Goal: Complete application form: Complete application form

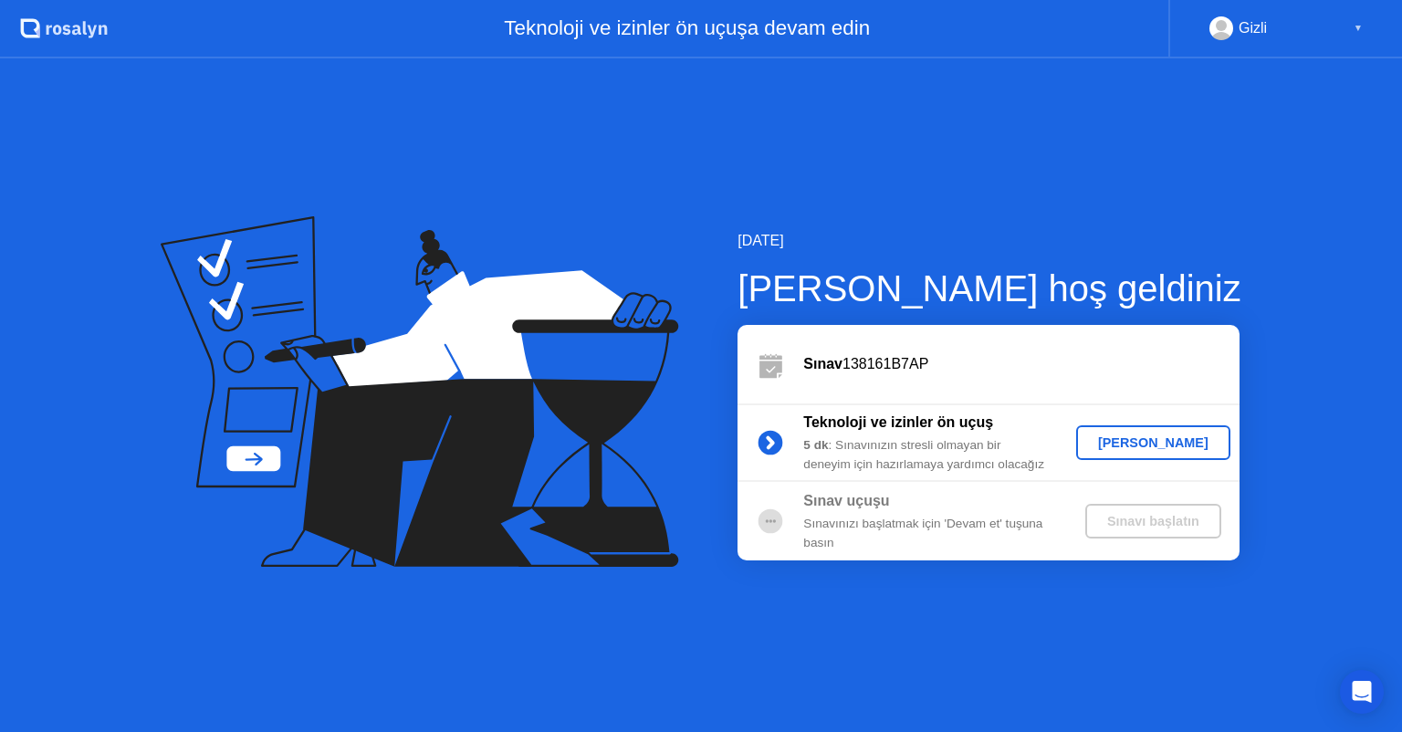
click at [1152, 440] on div "[PERSON_NAME]" at bounding box center [1154, 442] width 140 height 15
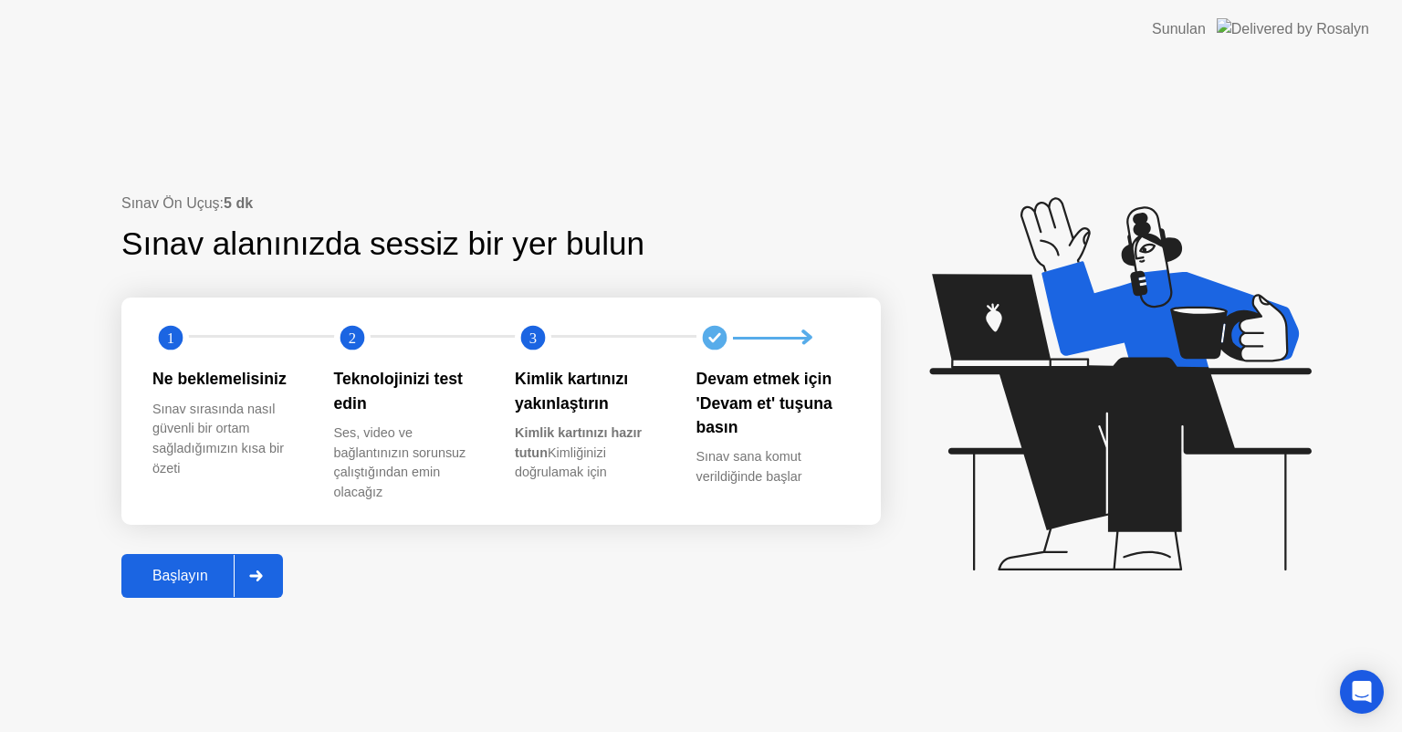
click at [200, 589] on button "Başlayın" at bounding box center [202, 576] width 162 height 44
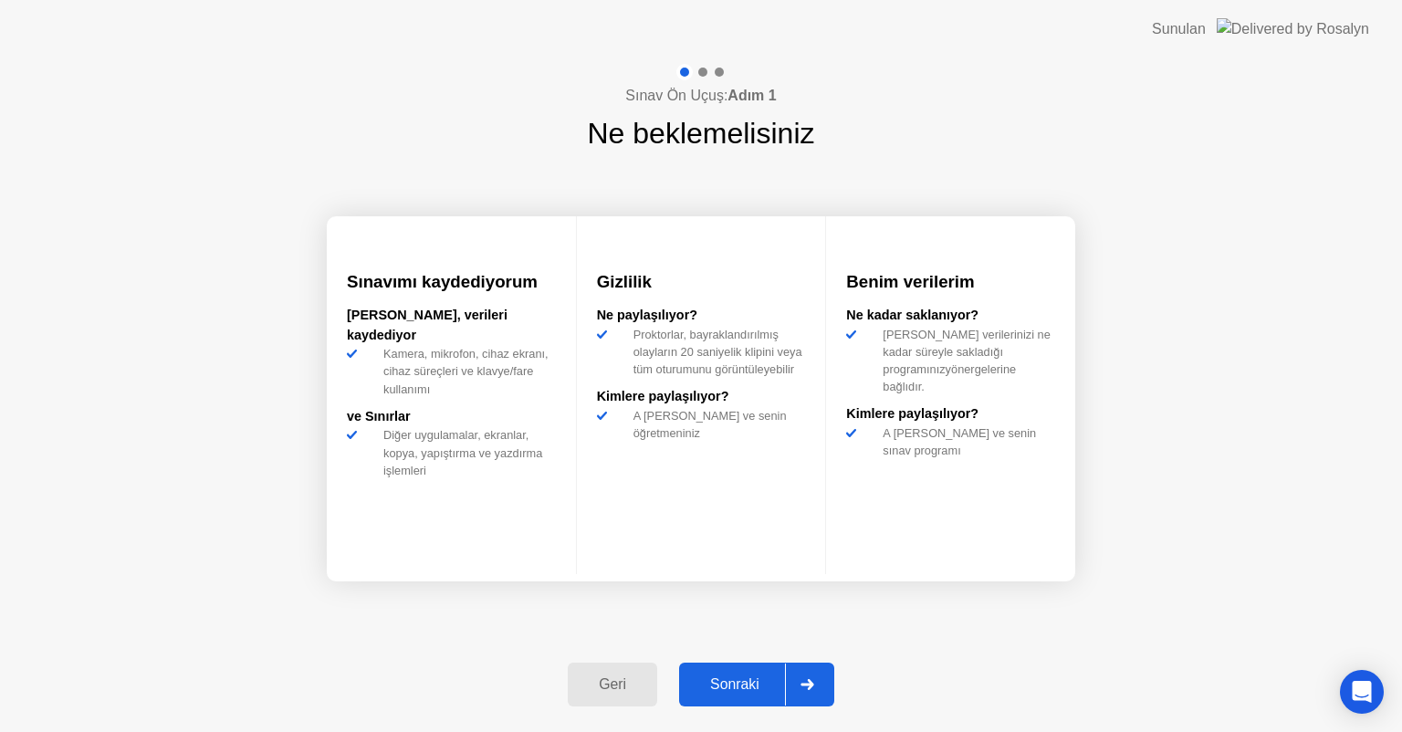
click at [741, 676] on div "Sonraki" at bounding box center [735, 684] width 100 height 16
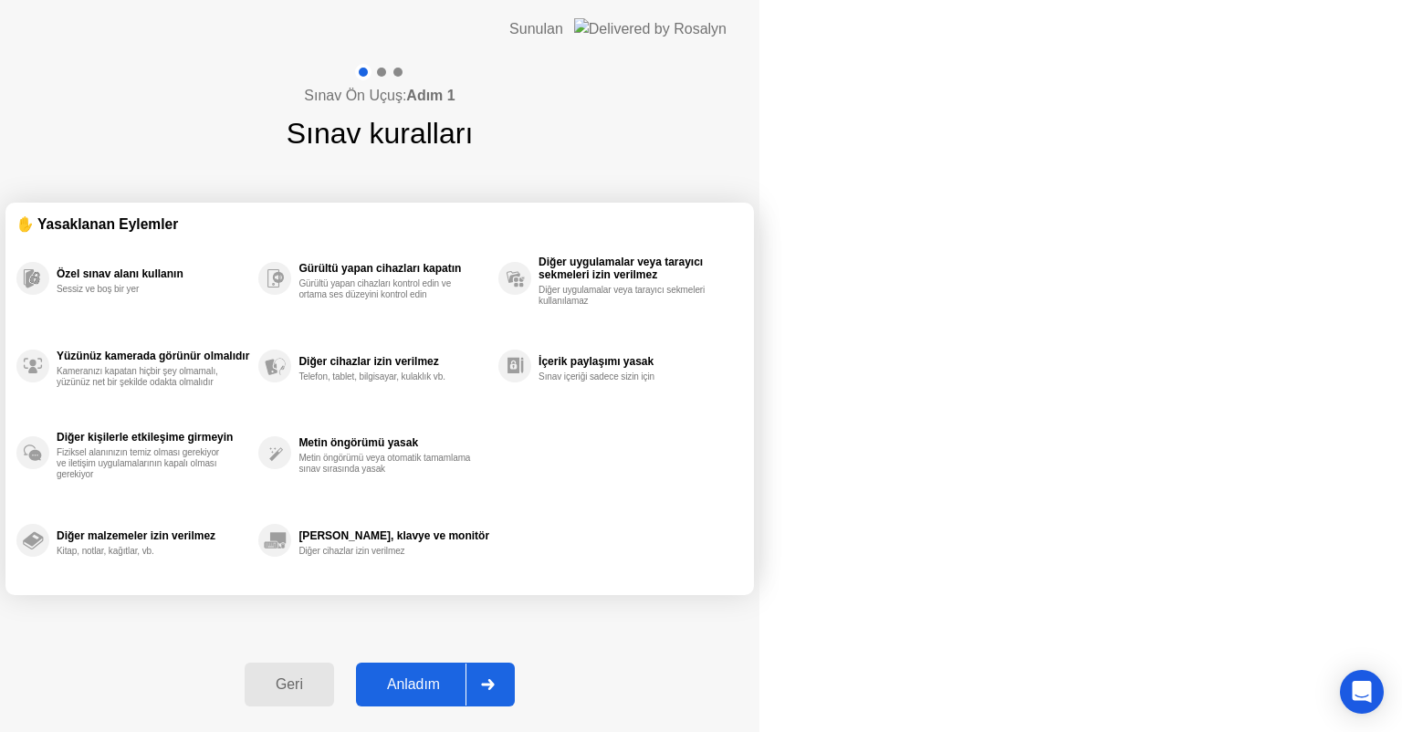
click at [466, 687] on div "Anladım" at bounding box center [414, 684] width 104 height 16
select select "Available cameras"
select select "Available speakers"
select select "Available microphones"
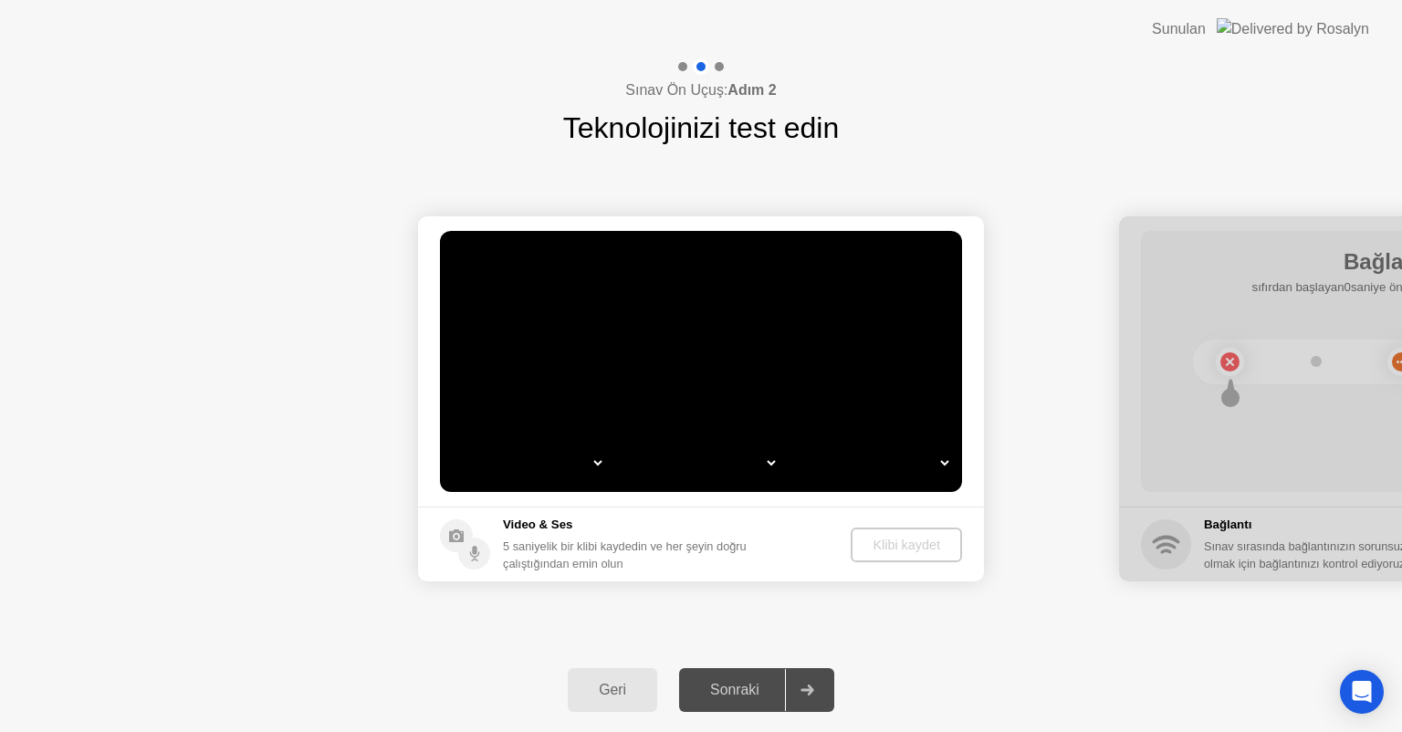
select select "*"
select select "**********"
select select "*******"
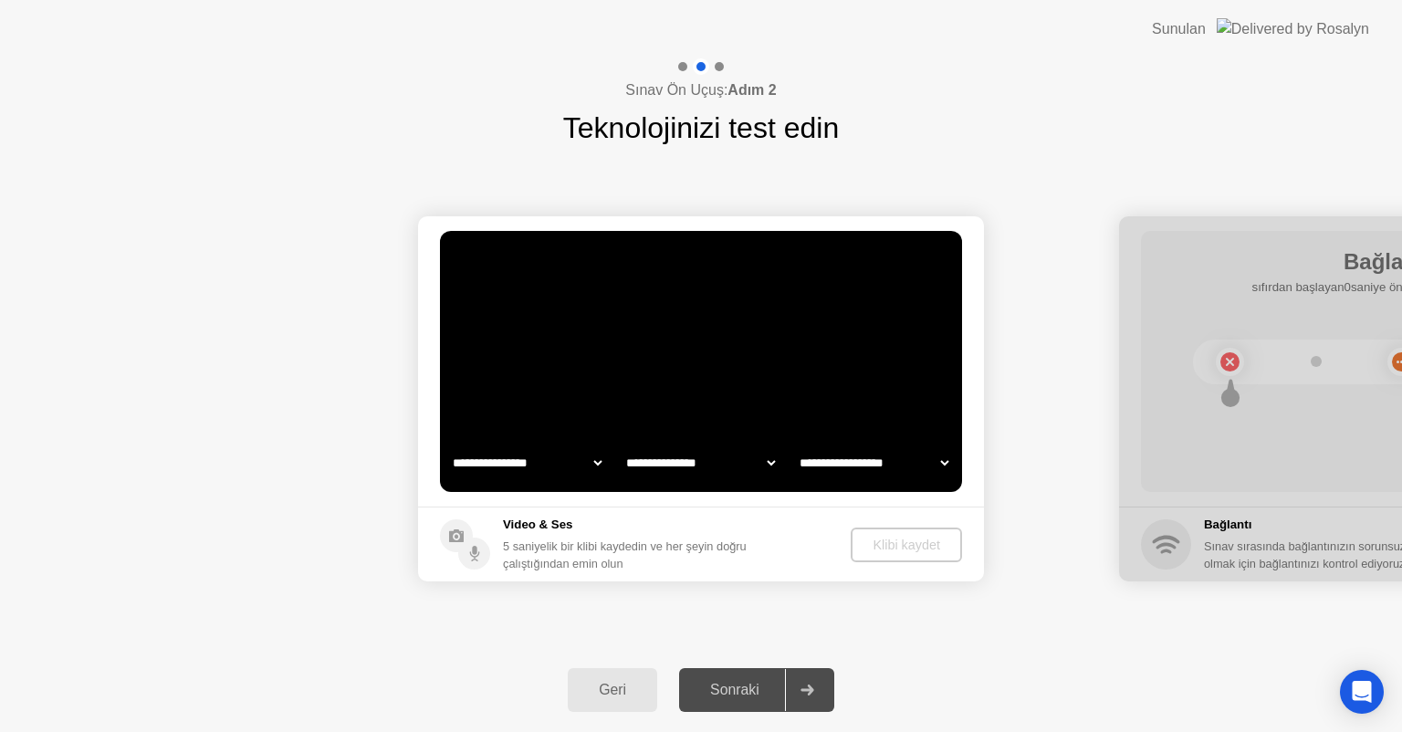
select select "*******"
click at [756, 682] on div "Sonraki" at bounding box center [735, 690] width 100 height 16
click at [626, 686] on div "Geri" at bounding box center [612, 690] width 79 height 16
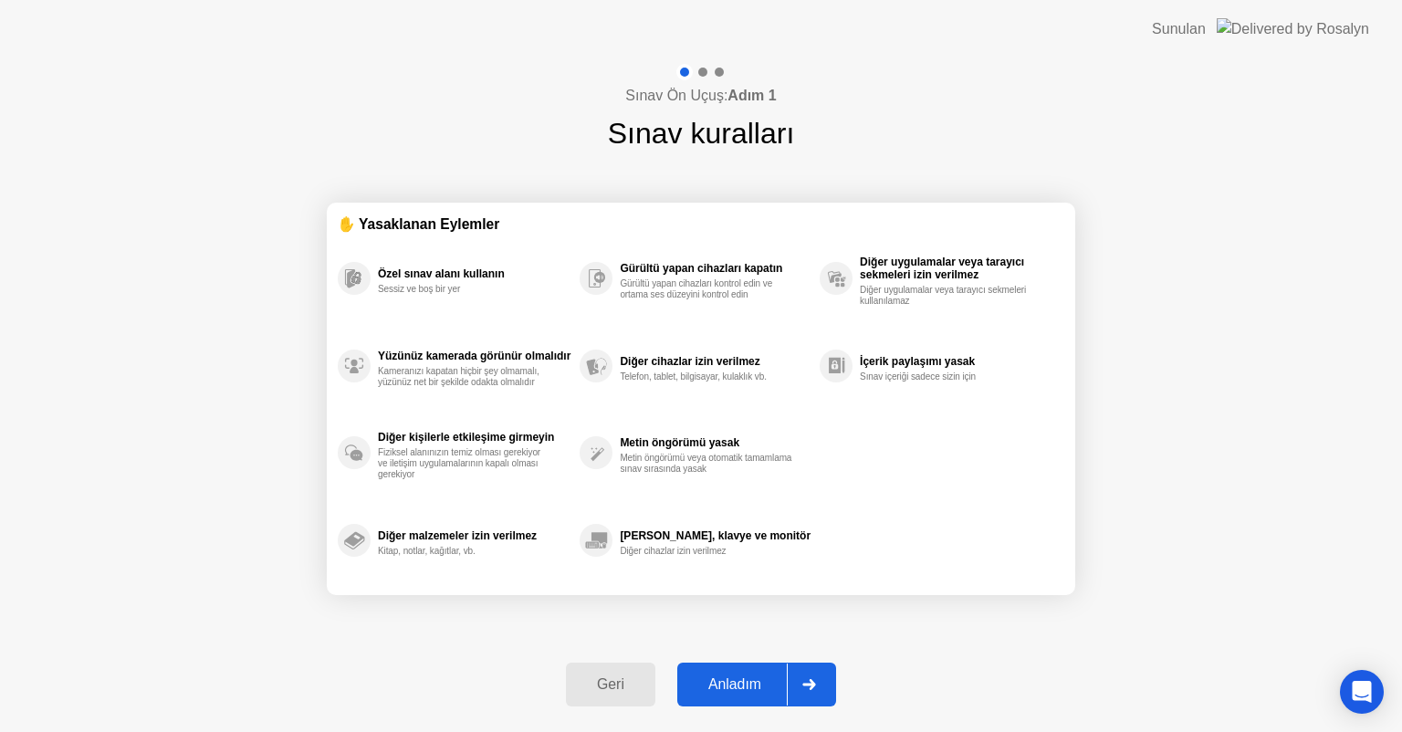
click at [758, 681] on div "Anladım" at bounding box center [735, 684] width 104 height 16
select select "**********"
select select "*******"
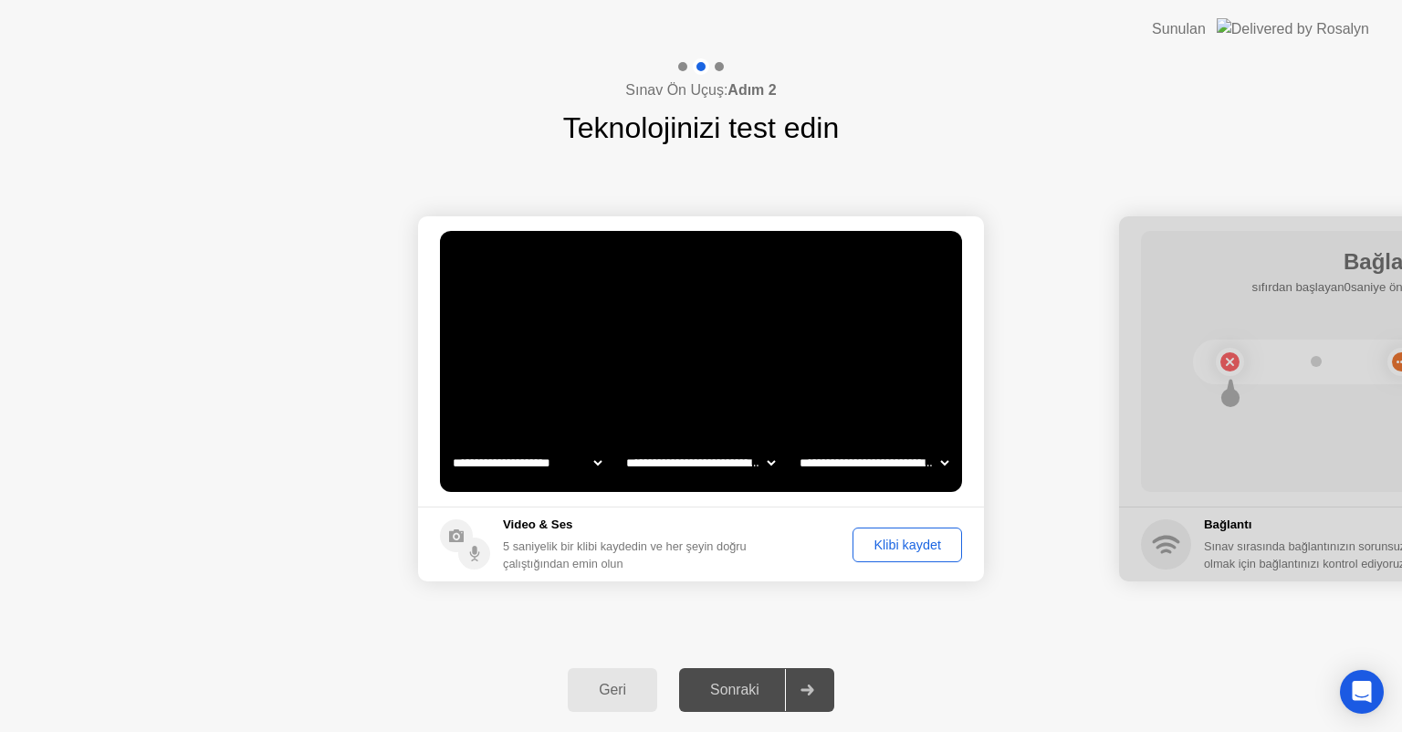
click at [911, 543] on div "Klibi kaydet" at bounding box center [907, 545] width 97 height 15
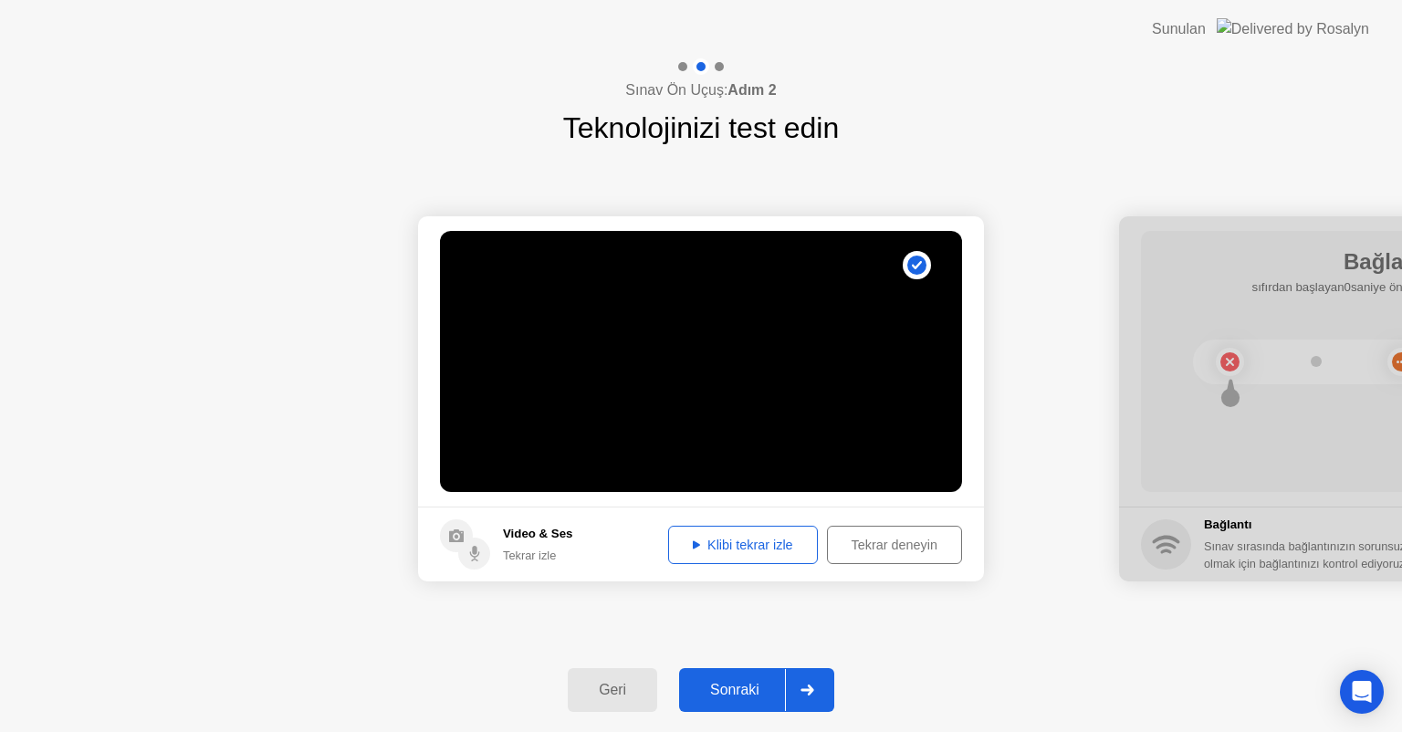
click at [753, 690] on div "Sonraki" at bounding box center [735, 690] width 100 height 16
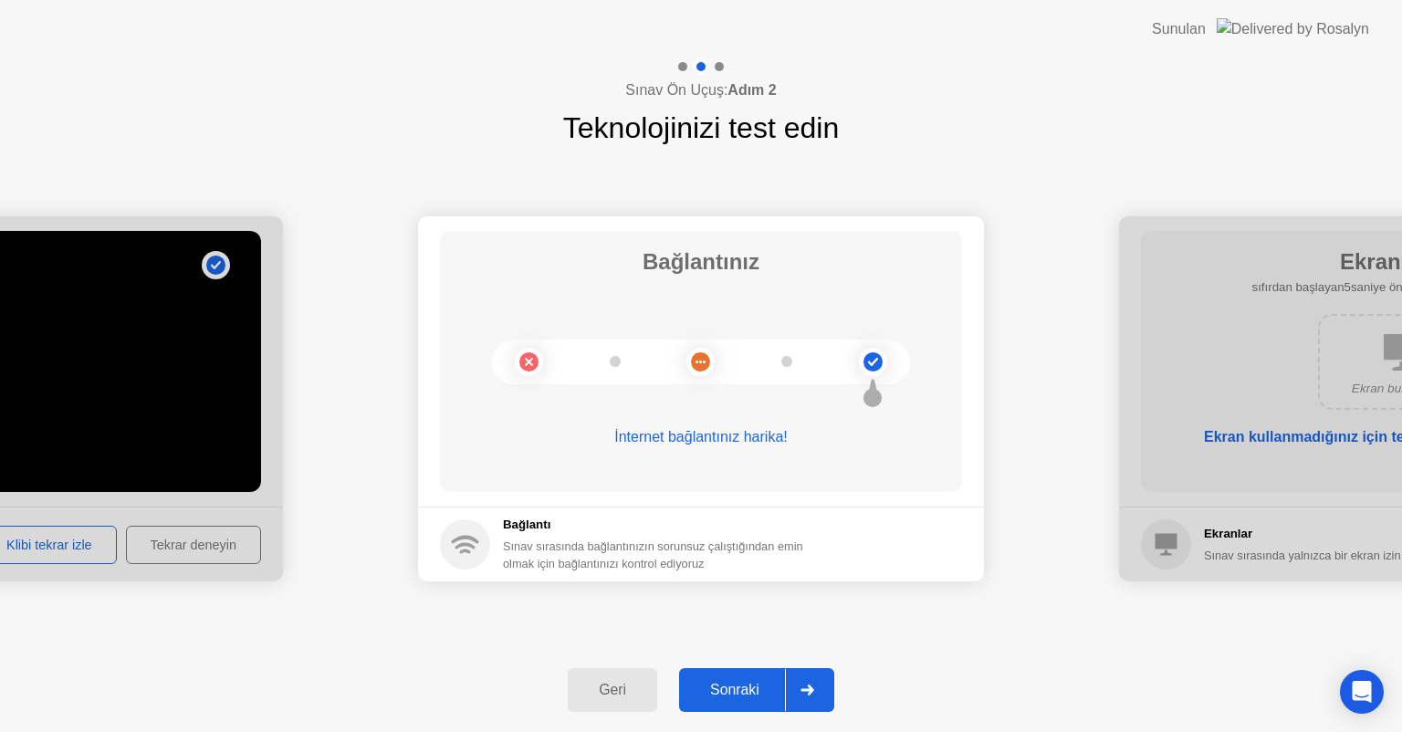
click at [735, 682] on div "Sonraki" at bounding box center [735, 690] width 100 height 16
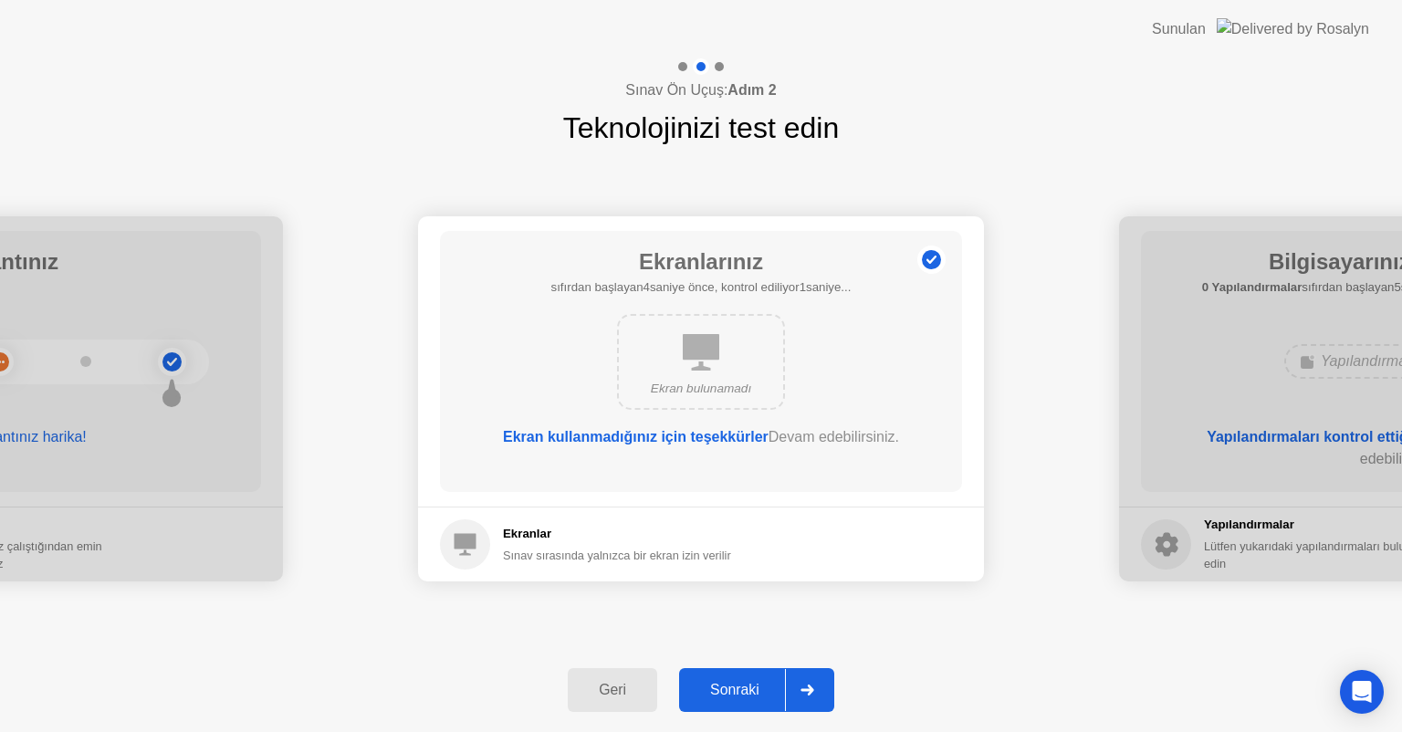
click at [760, 682] on div "Sonraki" at bounding box center [735, 690] width 100 height 16
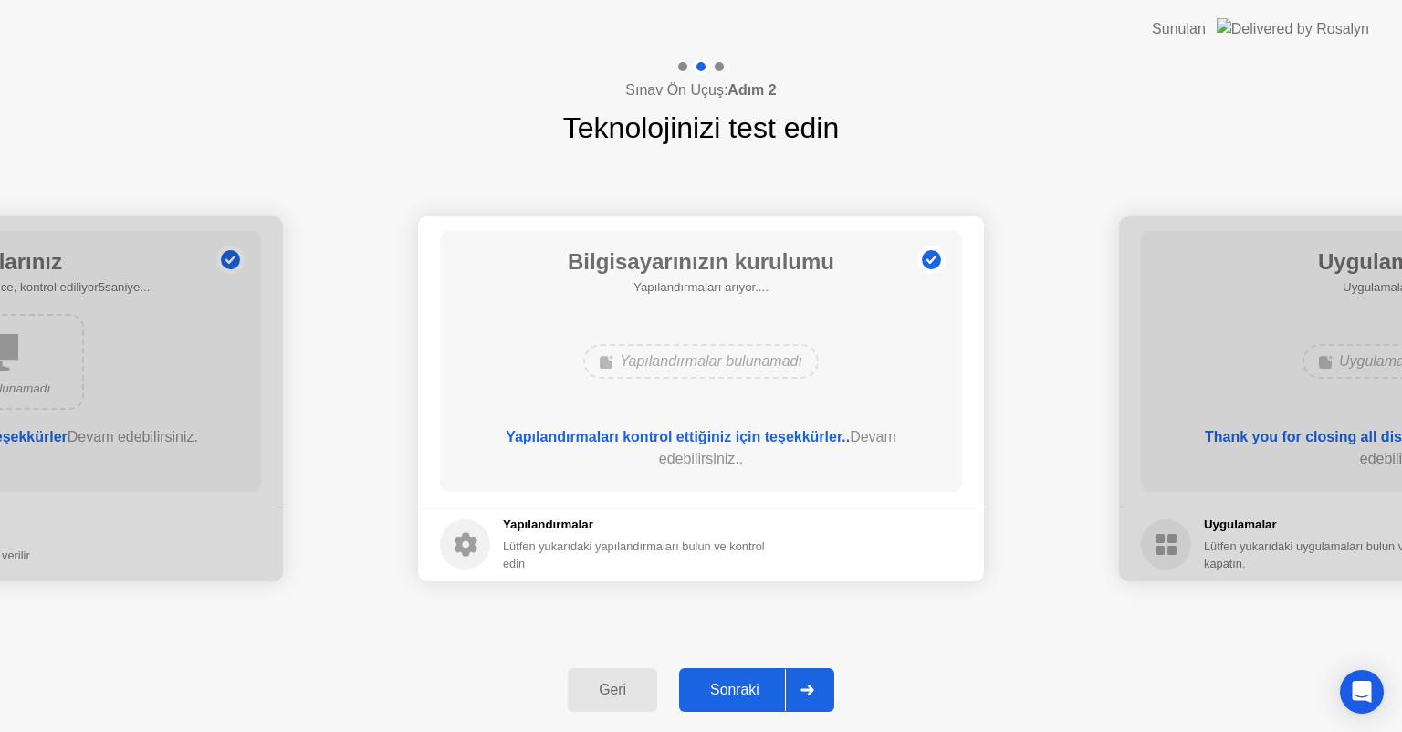
click at [763, 698] on div "Sonraki" at bounding box center [735, 690] width 100 height 16
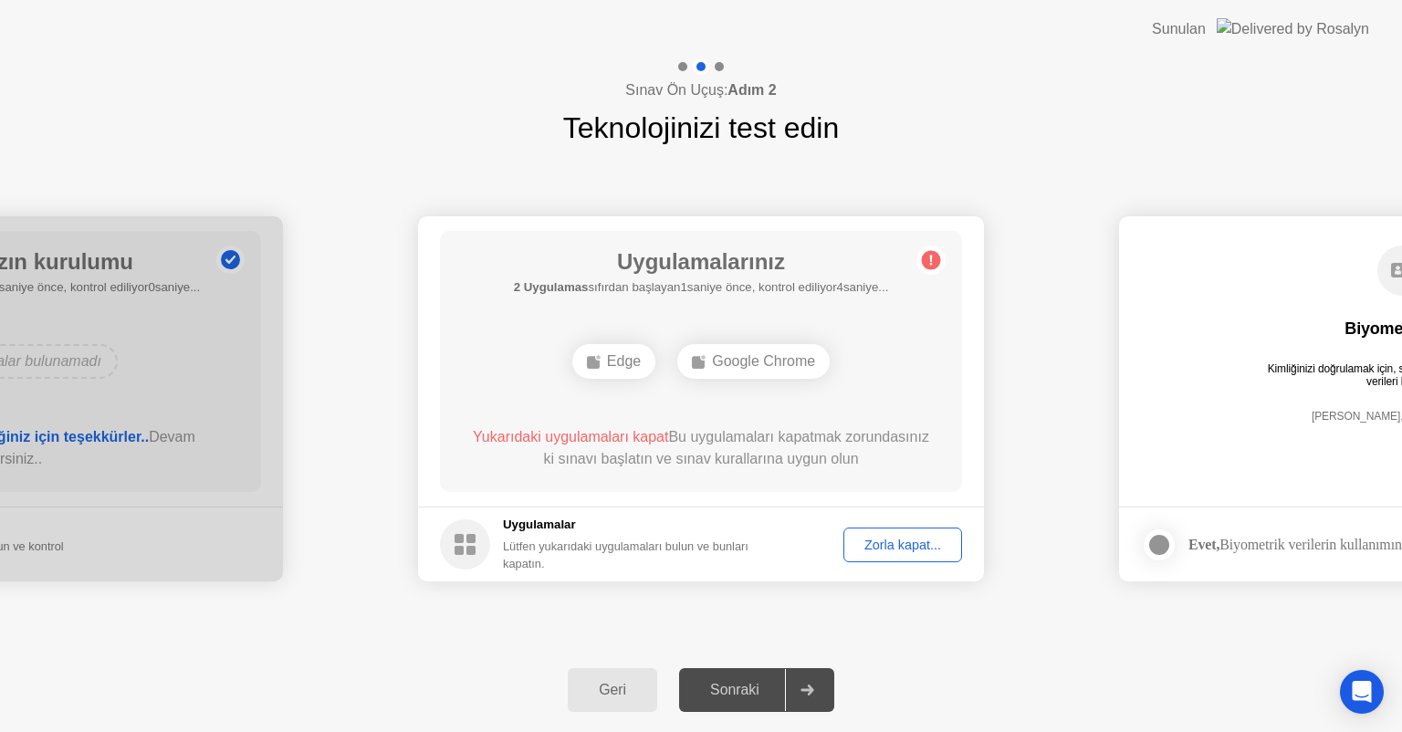
click at [926, 550] on div "Zorla kapat..." at bounding box center [903, 545] width 106 height 15
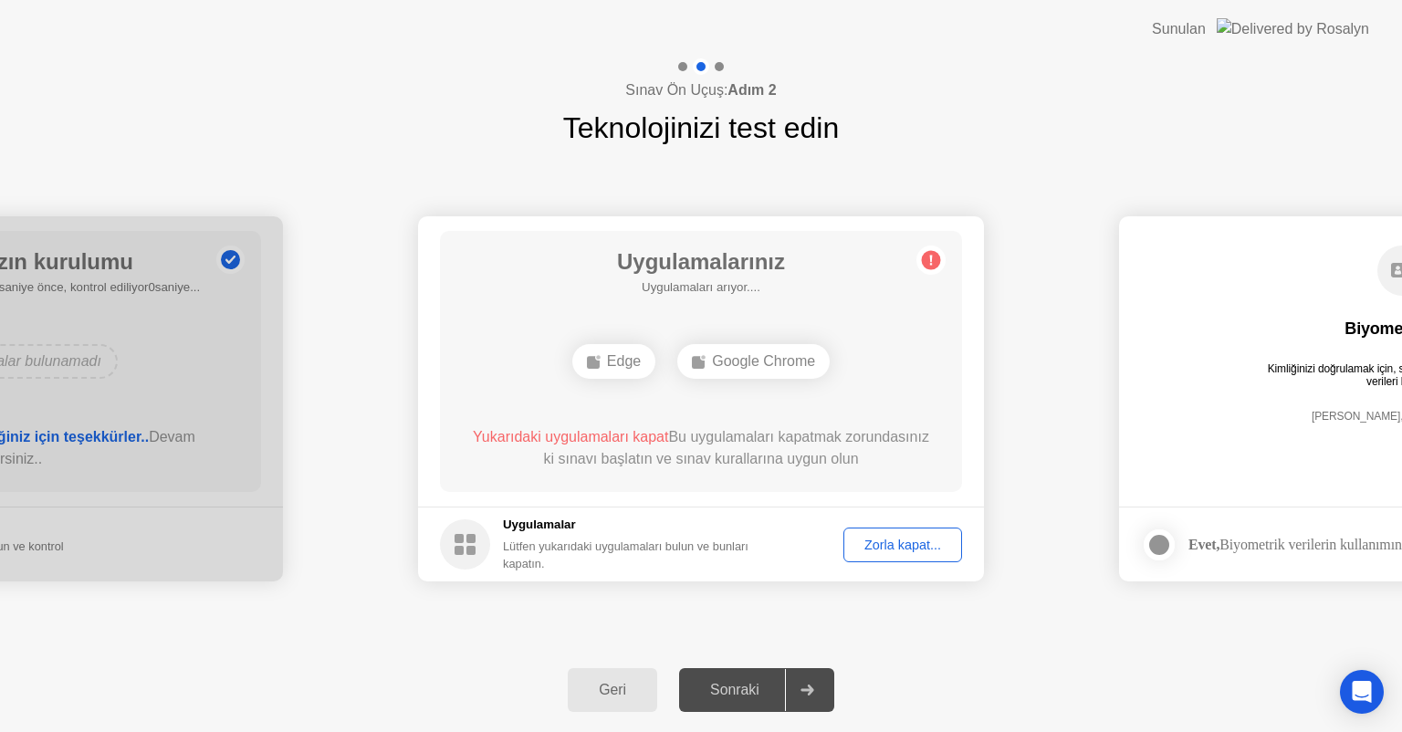
click at [910, 547] on div "Zorla kapat..." at bounding box center [903, 545] width 106 height 15
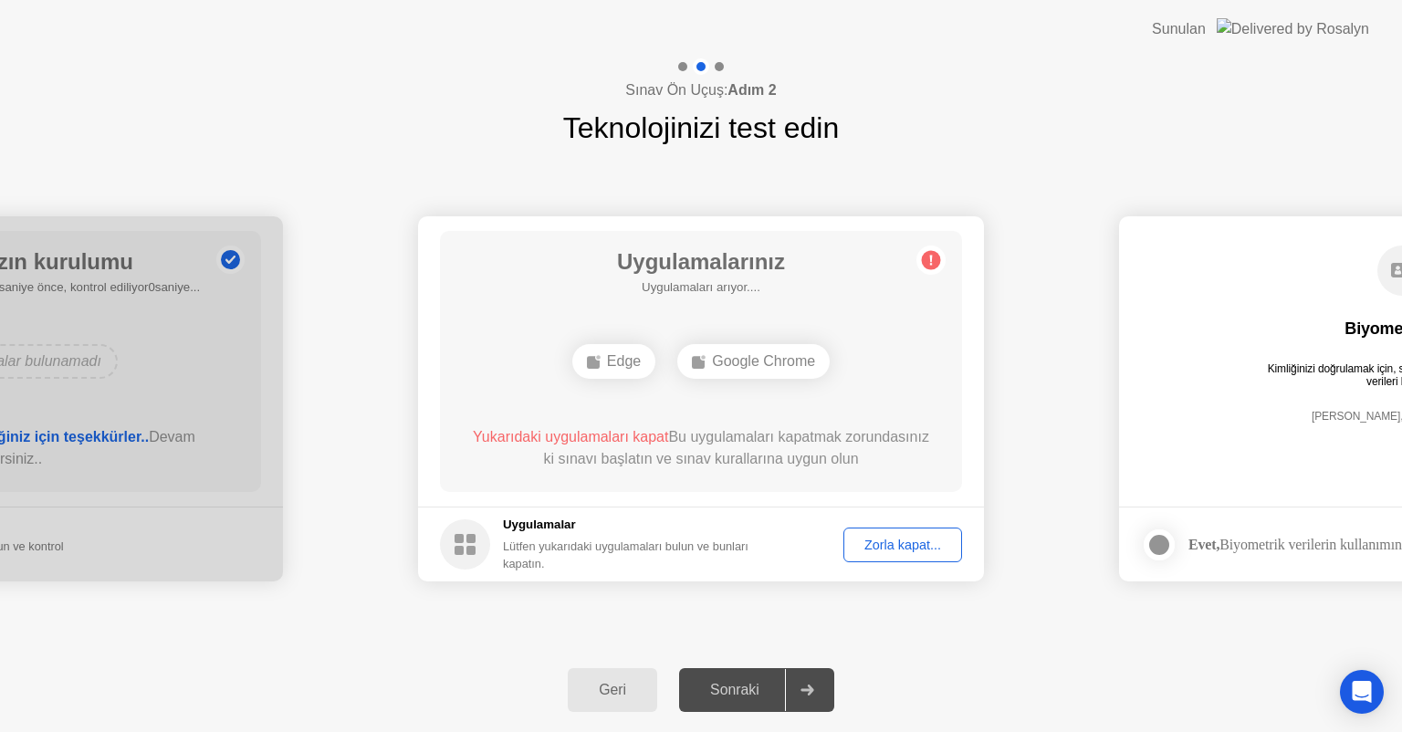
click at [894, 543] on div "Zorla kapat..." at bounding box center [903, 545] width 106 height 15
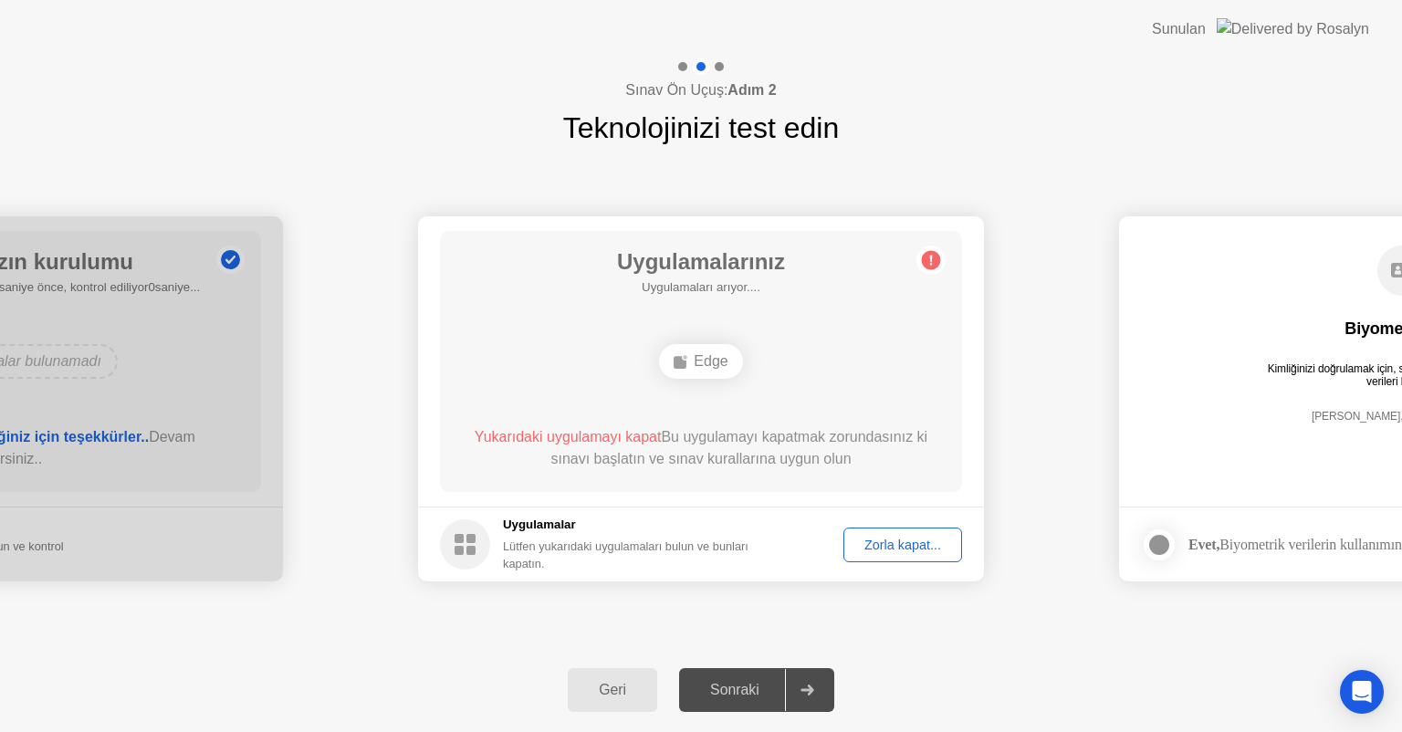
click at [895, 544] on div "Zorla kapat..." at bounding box center [903, 545] width 106 height 15
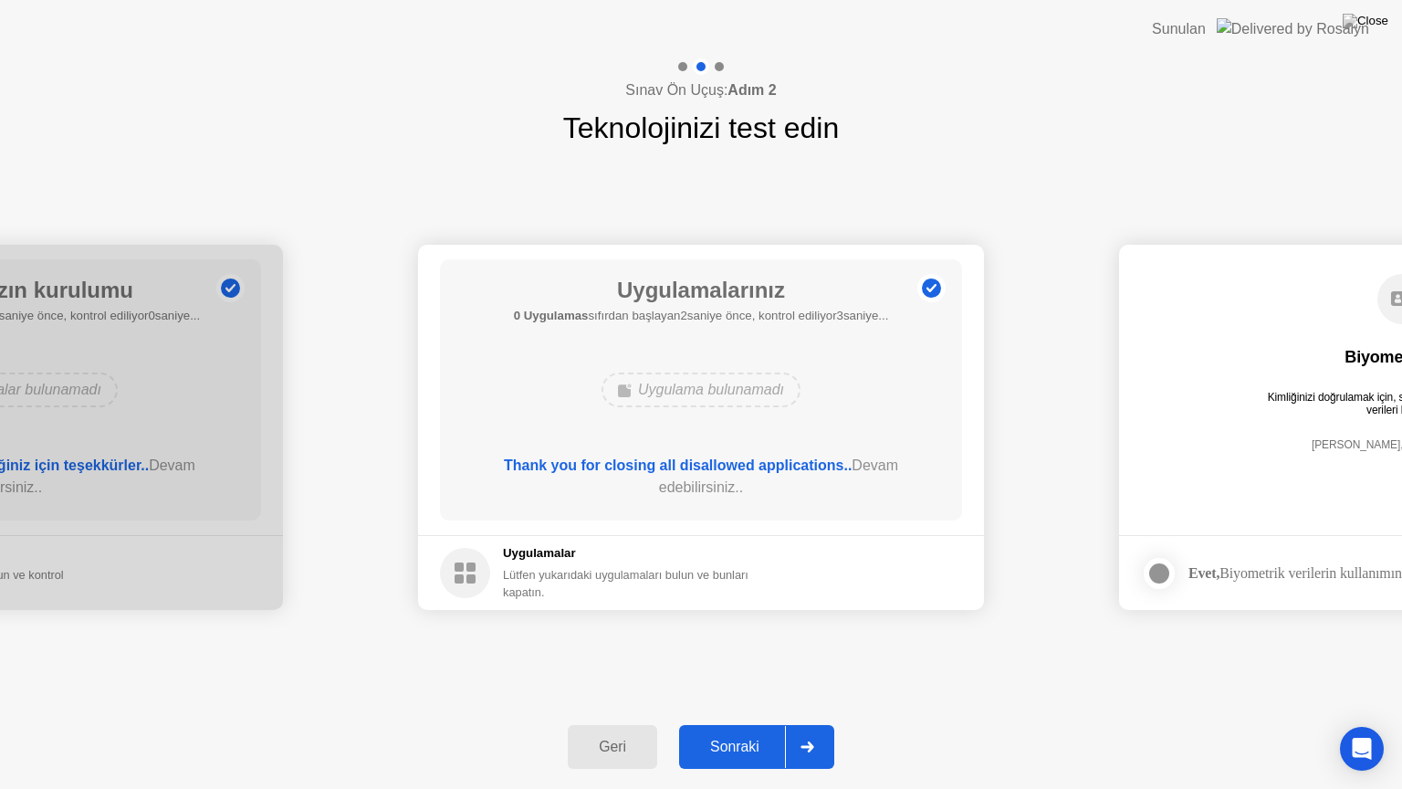
click at [730, 731] on div "Sonraki" at bounding box center [735, 747] width 100 height 16
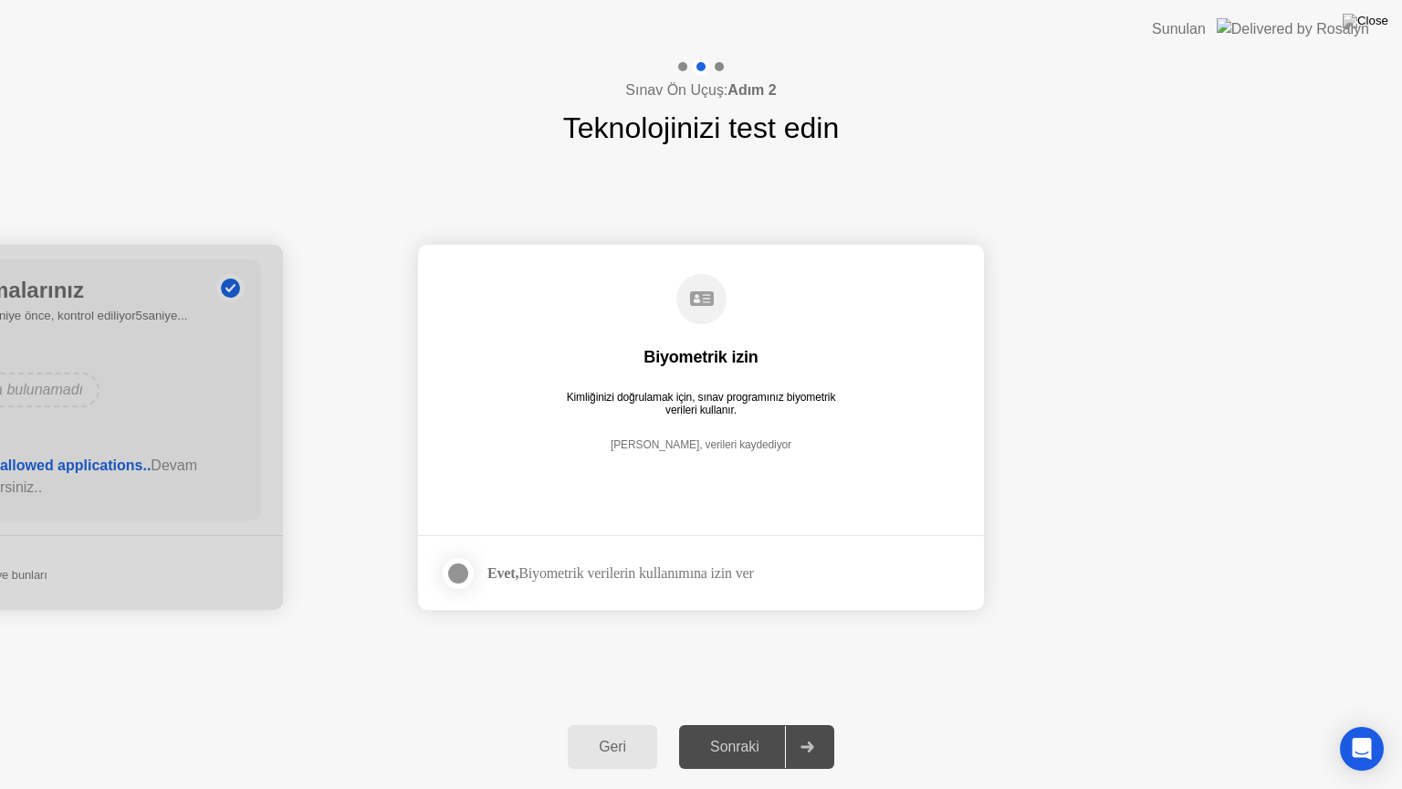
click at [452, 573] on div at bounding box center [458, 573] width 22 height 22
click at [730, 731] on div "Sonraki" at bounding box center [735, 747] width 100 height 16
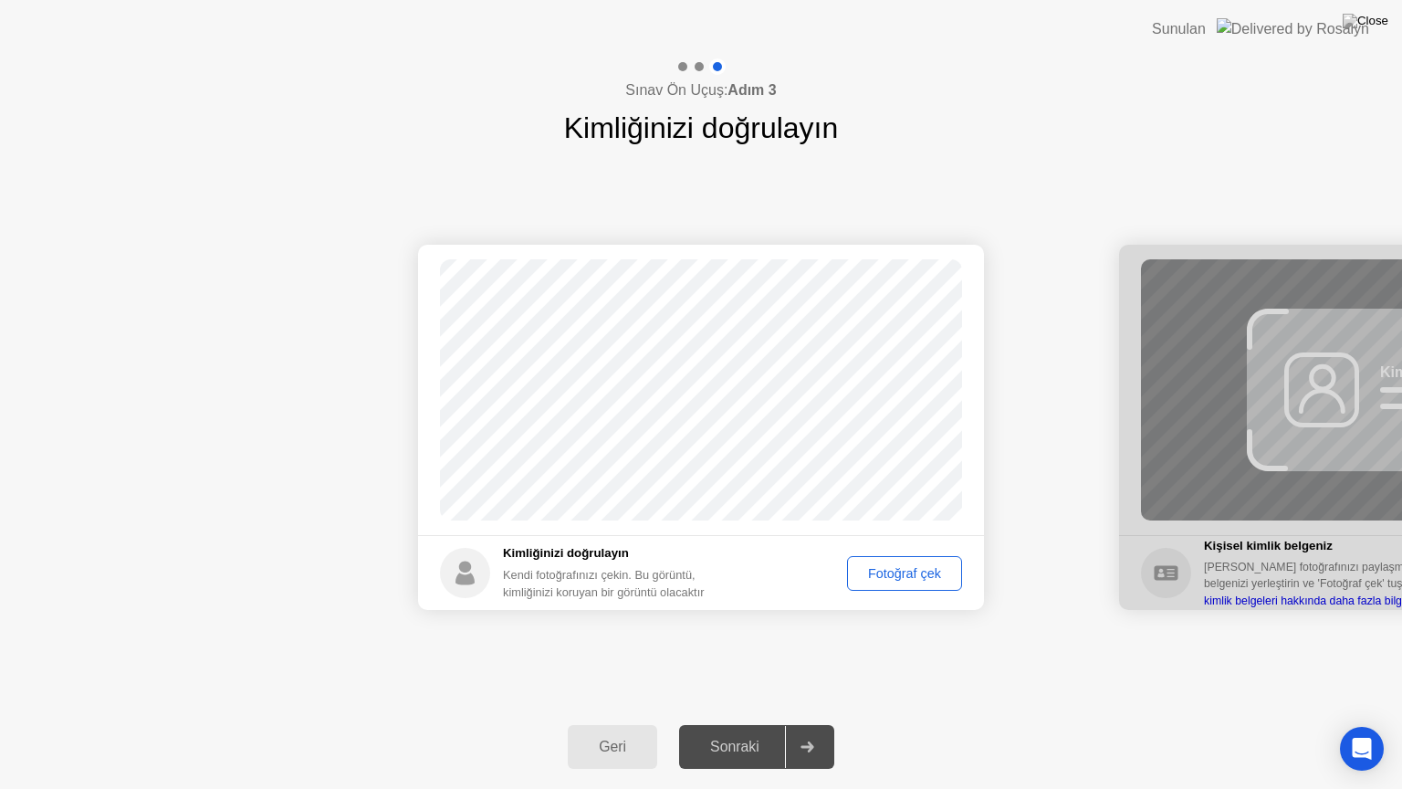
click at [920, 576] on div "Fotoğraf çek" at bounding box center [905, 573] width 102 height 15
click at [748, 731] on div "Sonraki" at bounding box center [735, 747] width 100 height 16
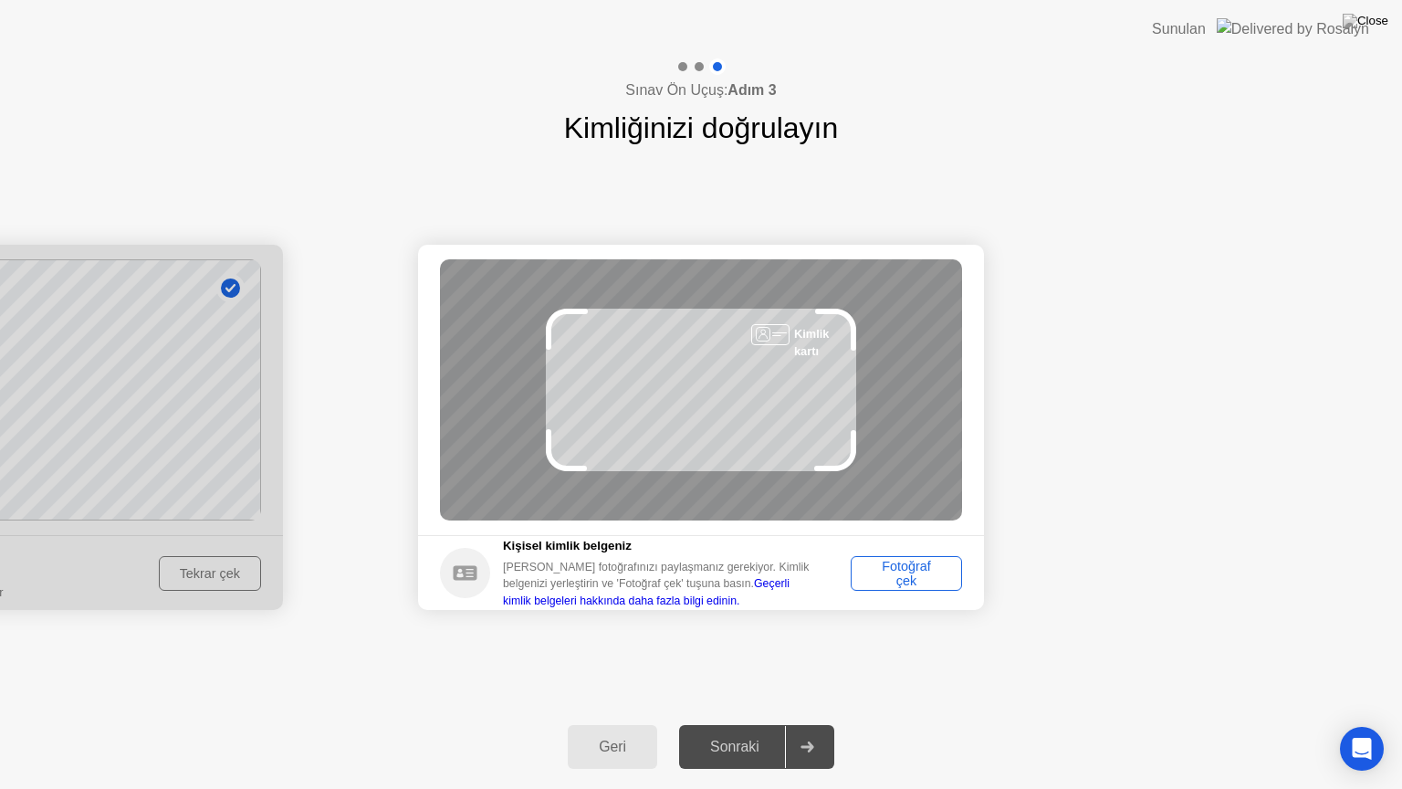
click at [909, 559] on div "Fotoğraf çek" at bounding box center [906, 573] width 99 height 29
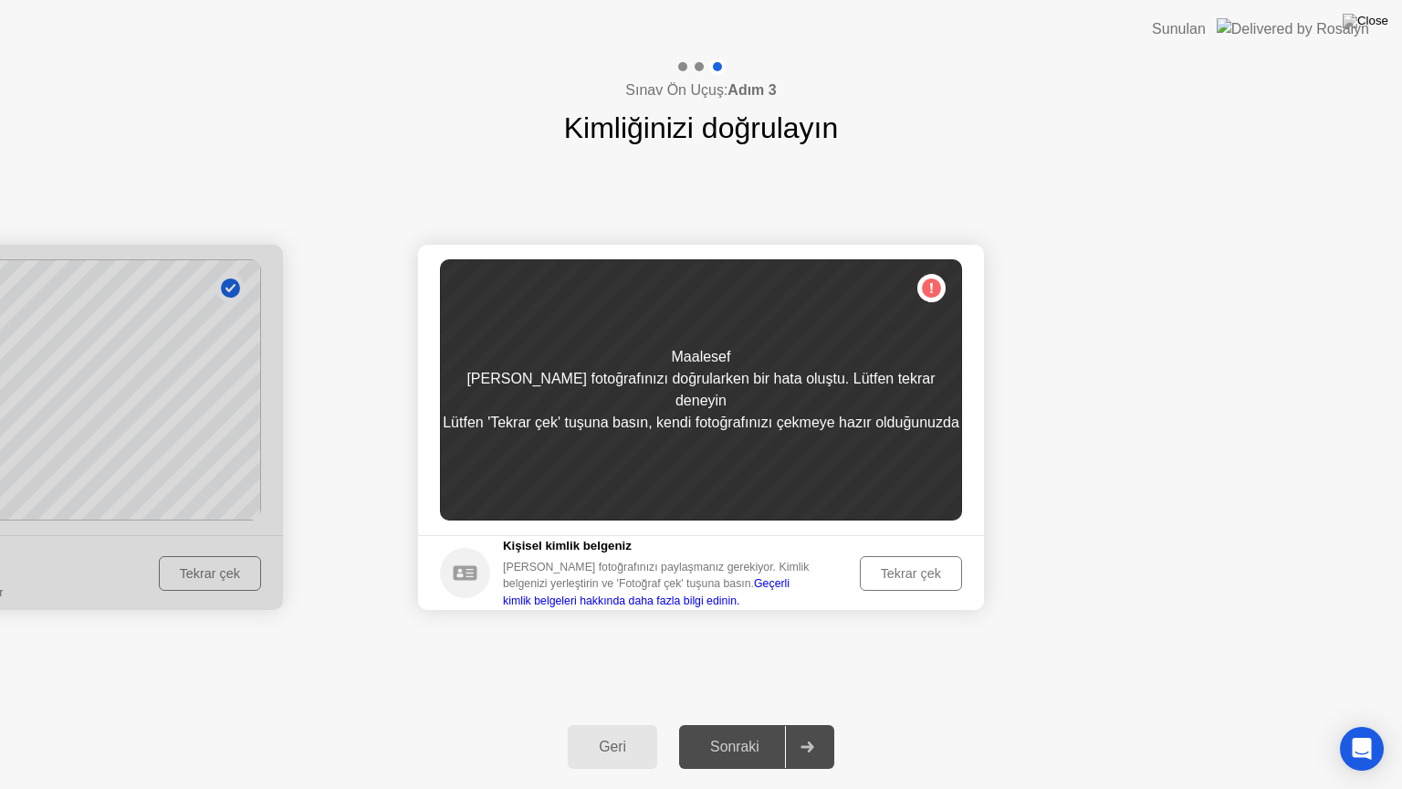
click at [893, 566] on div "Tekrar çek" at bounding box center [910, 573] width 89 height 15
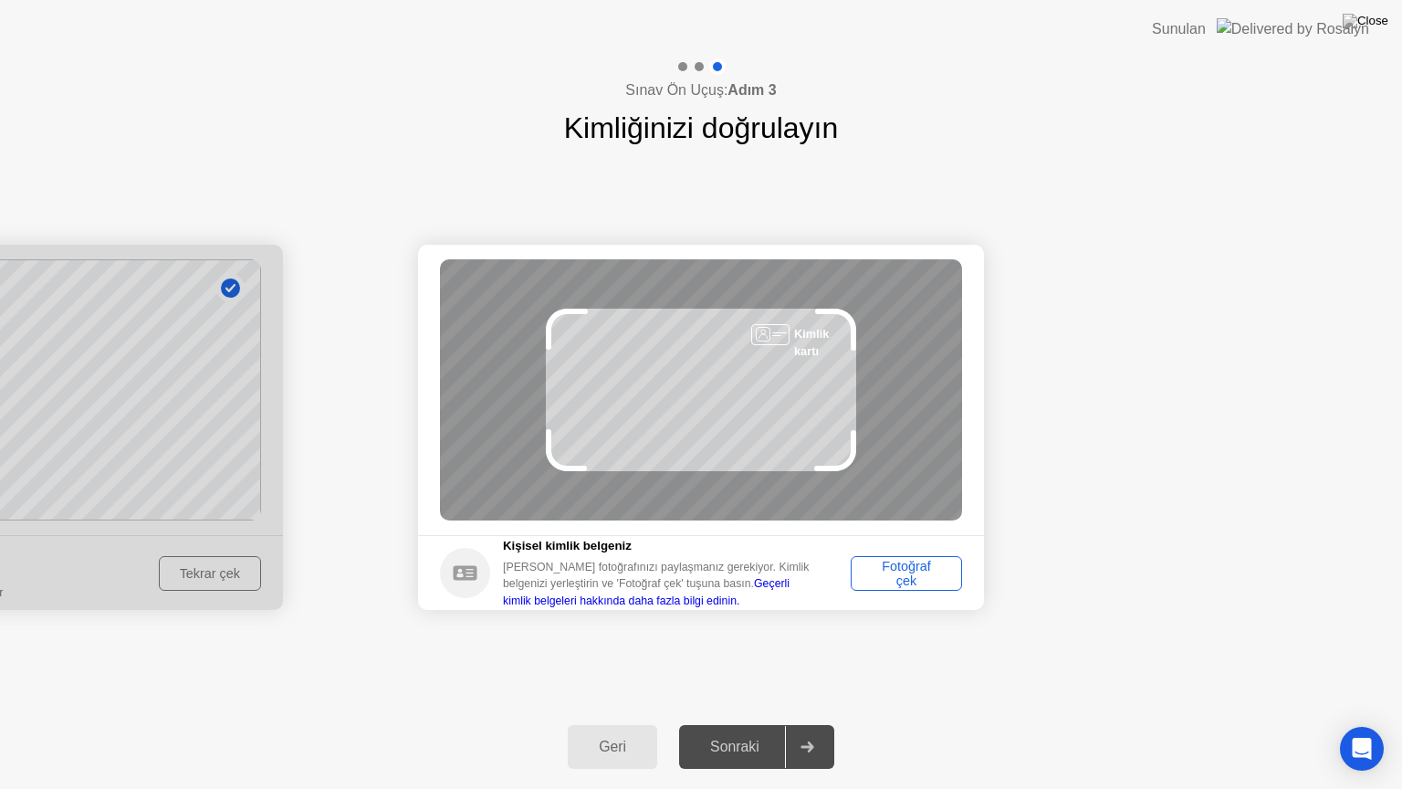
click at [910, 573] on div "Fotoğraf çek" at bounding box center [906, 573] width 99 height 29
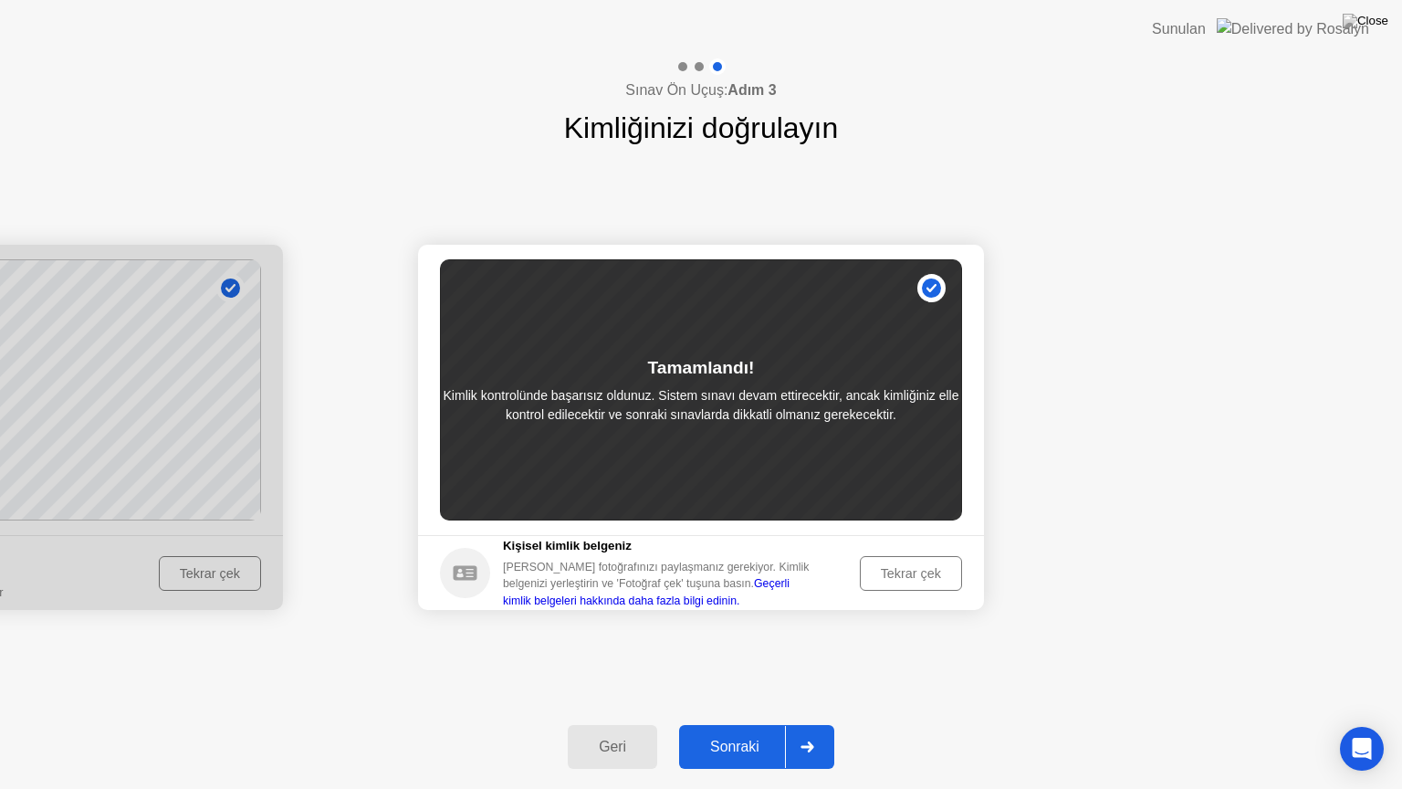
click at [757, 731] on div "Sonraki" at bounding box center [735, 747] width 100 height 16
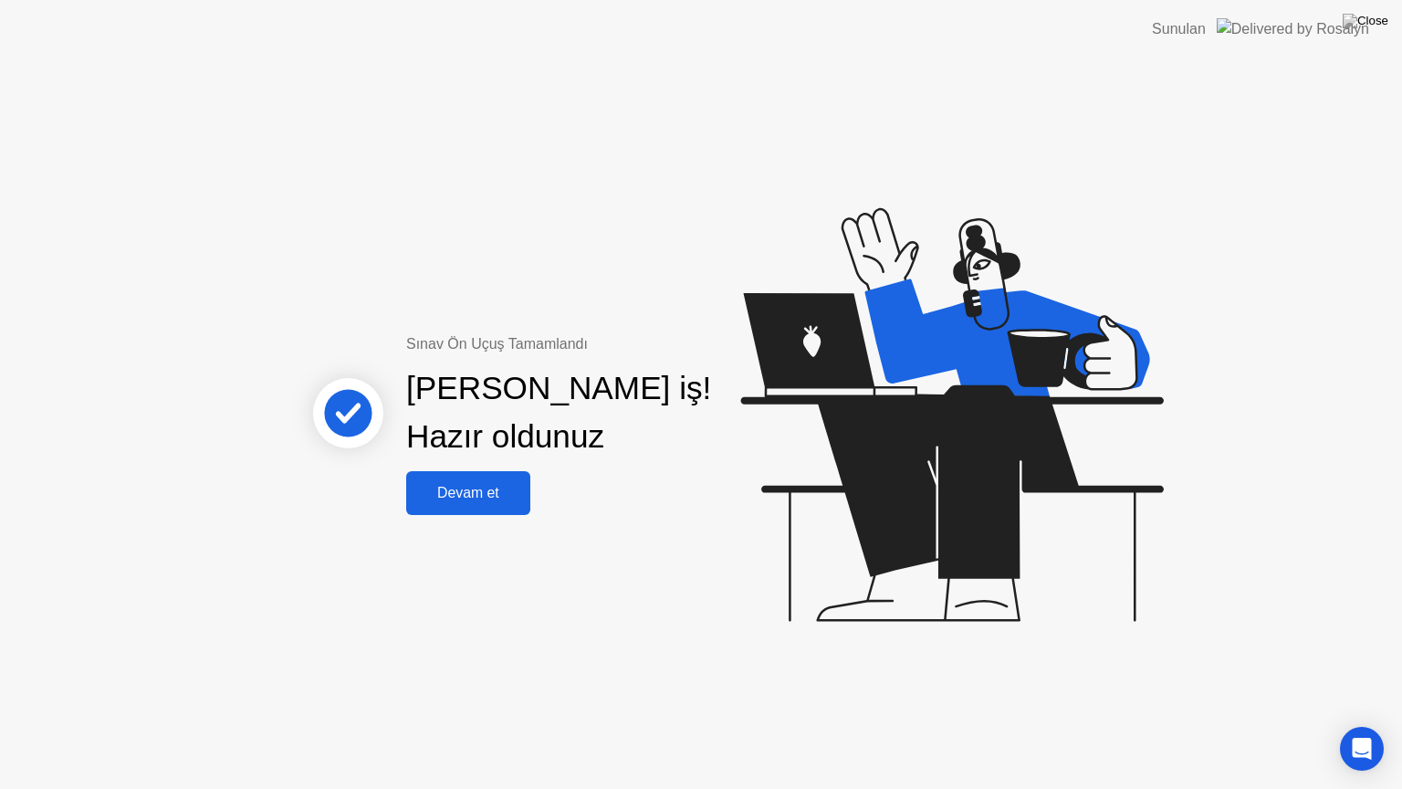
click at [474, 496] on div "Devam et" at bounding box center [468, 493] width 113 height 16
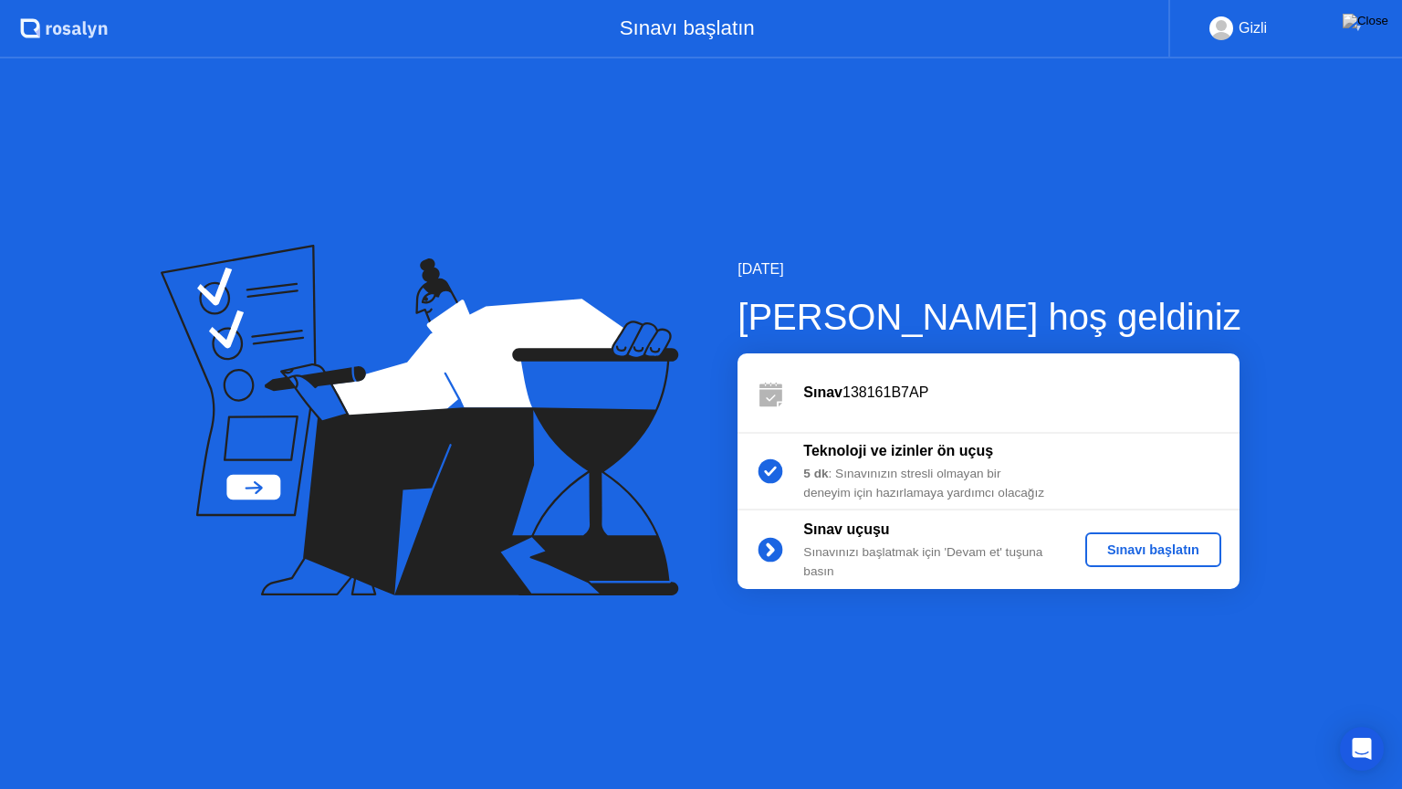
click at [1161, 553] on div "Sınavı başlatın" at bounding box center [1153, 549] width 121 height 15
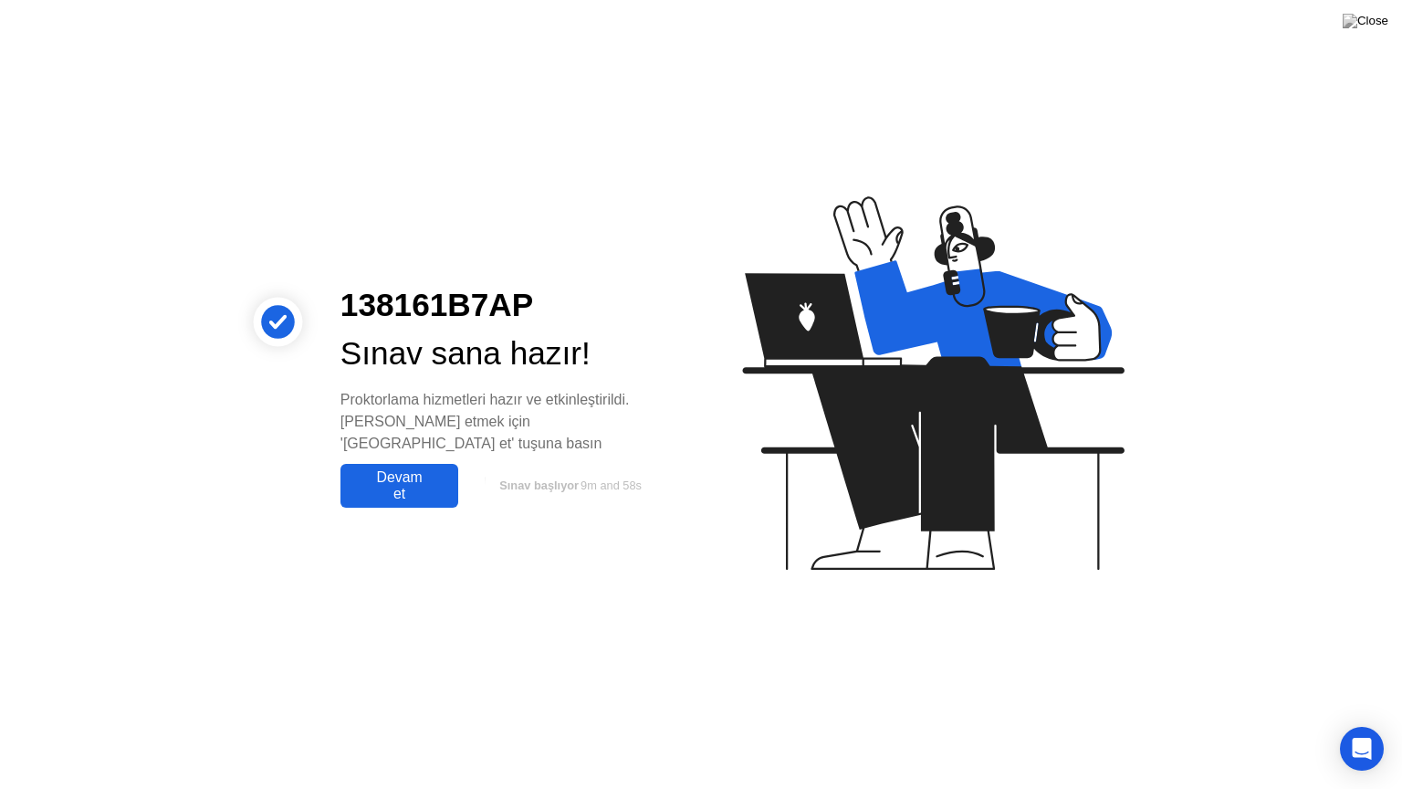
click at [435, 479] on div "Devam et" at bounding box center [399, 485] width 107 height 33
